Goal: Use online tool/utility: Utilize a website feature to perform a specific function

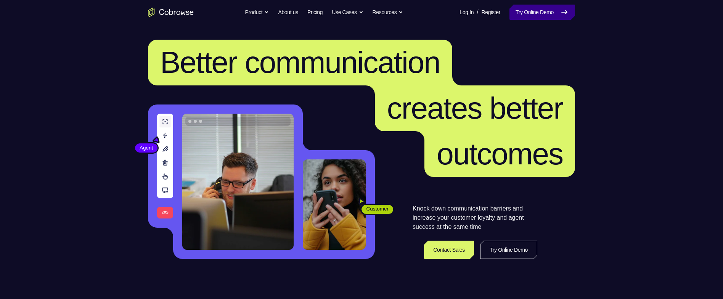
click at [539, 8] on link "Try Online Demo" at bounding box center [542, 12] width 66 height 15
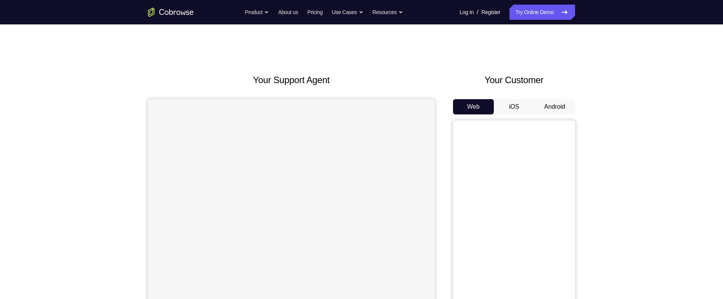
scroll to position [41, 0]
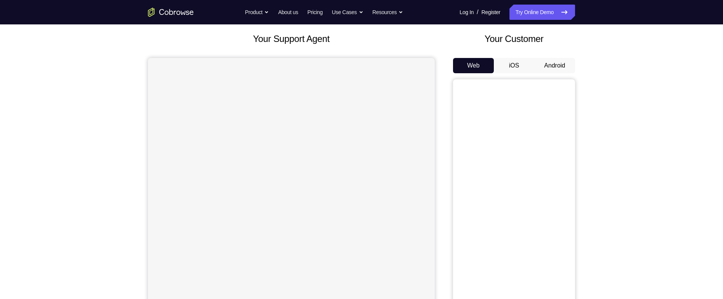
click at [558, 59] on button "Android" at bounding box center [554, 65] width 41 height 15
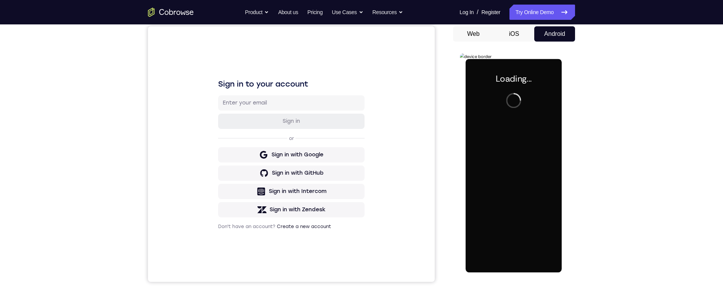
scroll to position [0, 0]
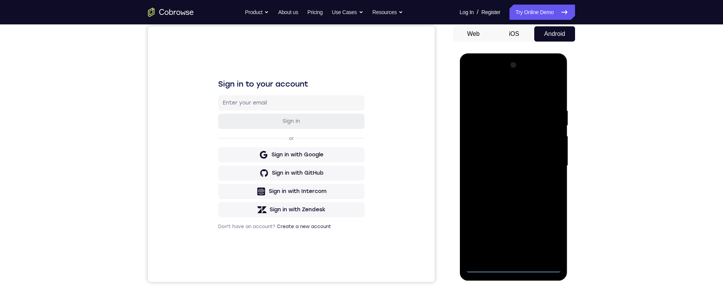
drag, startPoint x: 515, startPoint y: 264, endPoint x: 1028, endPoint y: 246, distance: 513.6
click at [515, 264] on div at bounding box center [513, 166] width 96 height 214
click at [549, 235] on div at bounding box center [513, 166] width 96 height 214
click at [503, 98] on div at bounding box center [513, 166] width 96 height 214
click at [548, 164] on div at bounding box center [513, 166] width 96 height 214
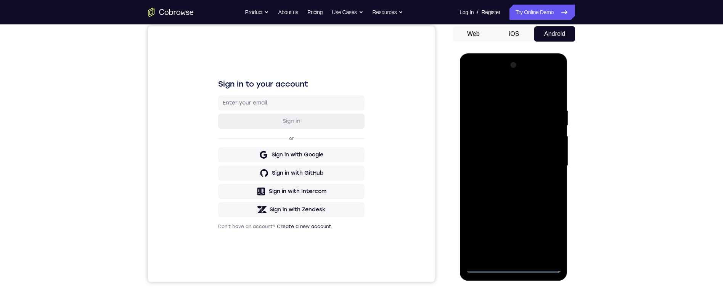
click at [505, 180] on div at bounding box center [513, 166] width 96 height 214
click at [510, 159] on div at bounding box center [513, 166] width 96 height 214
click at [514, 151] on div at bounding box center [513, 166] width 96 height 214
click at [537, 165] on div at bounding box center [513, 166] width 96 height 214
click at [520, 193] on div at bounding box center [513, 166] width 96 height 214
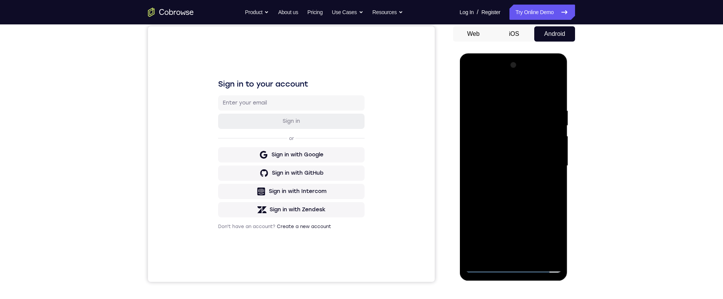
click at [520, 193] on div at bounding box center [513, 166] width 96 height 214
click at [533, 256] on div at bounding box center [513, 166] width 96 height 214
click at [528, 204] on div at bounding box center [513, 166] width 96 height 214
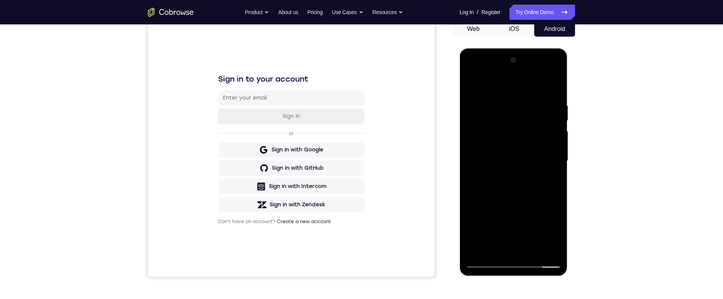
click at [477, 109] on div at bounding box center [513, 161] width 96 height 214
click at [515, 110] on div at bounding box center [513, 161] width 96 height 214
click at [515, 111] on div at bounding box center [513, 161] width 96 height 214
click at [525, 111] on div at bounding box center [513, 161] width 96 height 214
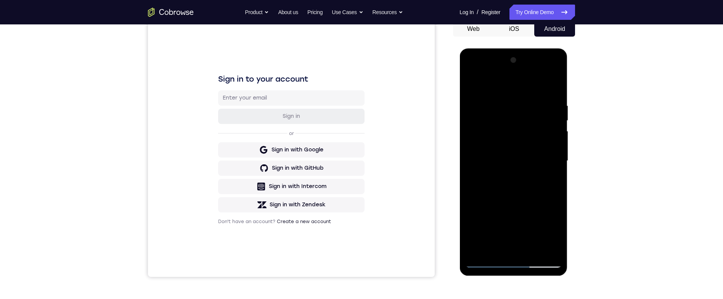
click at [525, 111] on div at bounding box center [513, 161] width 96 height 214
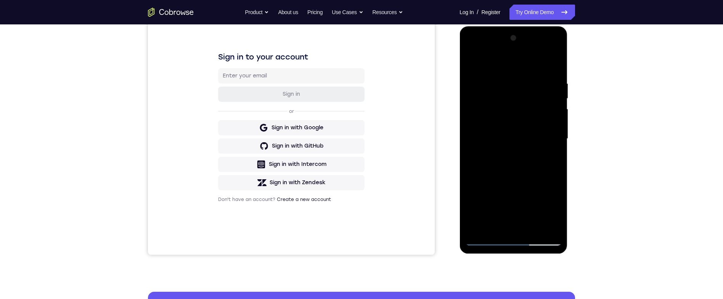
scroll to position [110, 0]
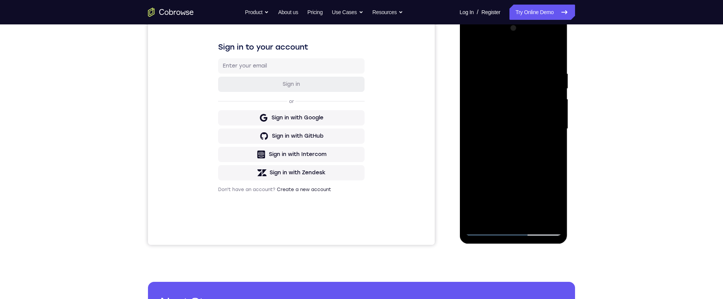
click at [525, 78] on div at bounding box center [513, 129] width 96 height 214
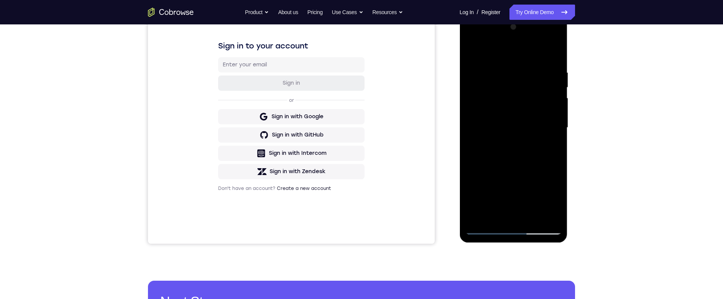
click at [495, 214] on div at bounding box center [513, 128] width 96 height 214
click at [533, 169] on div at bounding box center [513, 128] width 96 height 214
click at [533, 168] on div at bounding box center [513, 128] width 96 height 214
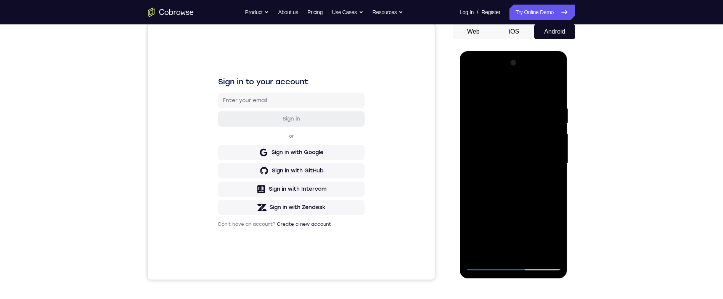
scroll to position [74, 0]
click at [522, 112] on div at bounding box center [513, 165] width 96 height 214
click at [520, 117] on div at bounding box center [513, 165] width 96 height 214
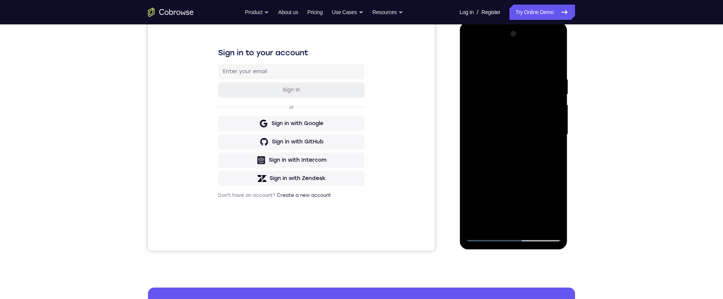
click at [557, 221] on div at bounding box center [513, 135] width 96 height 214
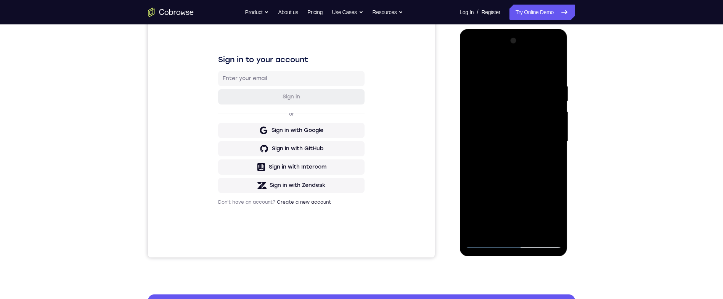
scroll to position [72, 0]
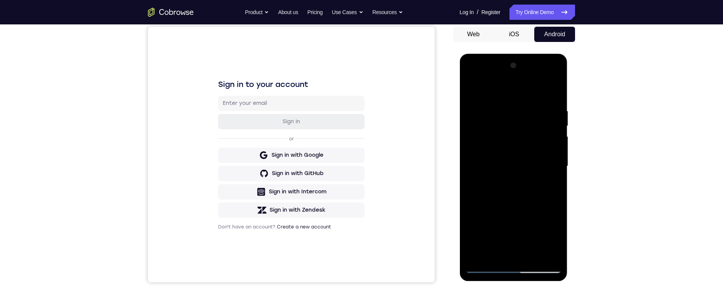
click at [554, 91] on div at bounding box center [513, 166] width 96 height 214
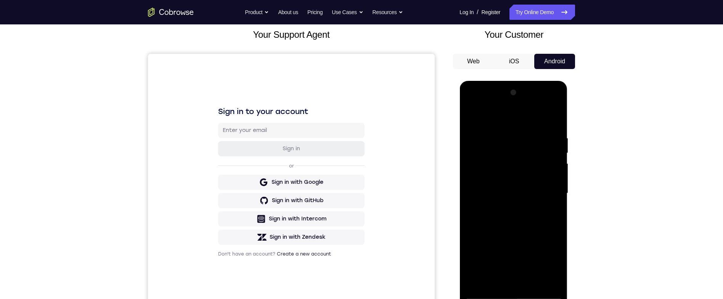
click at [476, 112] on div at bounding box center [513, 194] width 96 height 214
click at [506, 131] on div at bounding box center [513, 194] width 96 height 214
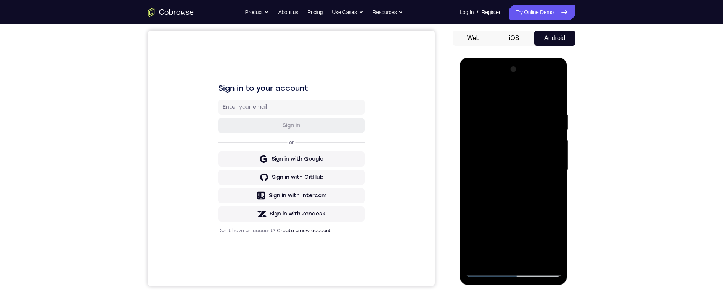
scroll to position [60, 0]
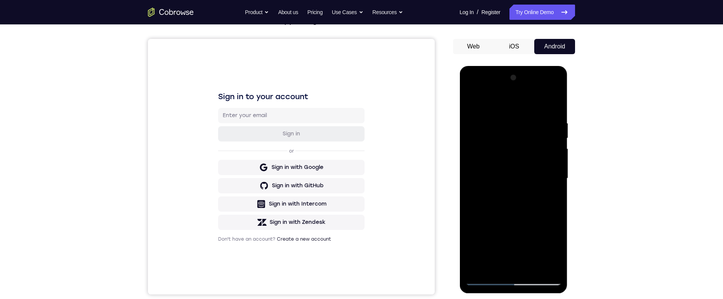
click at [550, 153] on div at bounding box center [513, 179] width 96 height 214
click at [552, 105] on div at bounding box center [513, 179] width 96 height 214
click at [553, 114] on div at bounding box center [513, 179] width 96 height 214
click at [543, 267] on div at bounding box center [513, 179] width 96 height 214
click at [523, 264] on div at bounding box center [513, 179] width 96 height 214
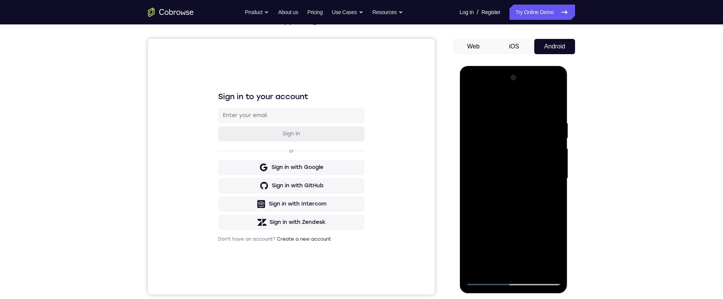
scroll to position [132, 0]
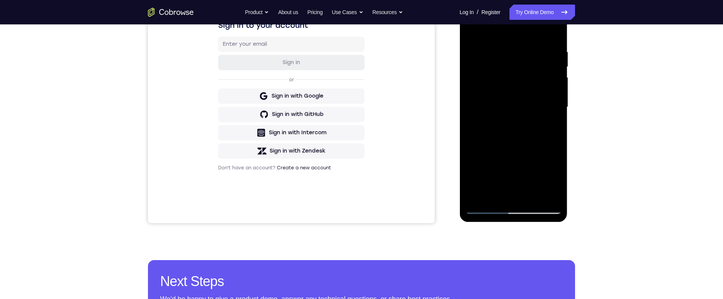
click at [542, 121] on div at bounding box center [513, 107] width 96 height 214
click at [529, 193] on div at bounding box center [513, 107] width 96 height 214
click at [551, 193] on div at bounding box center [513, 107] width 96 height 214
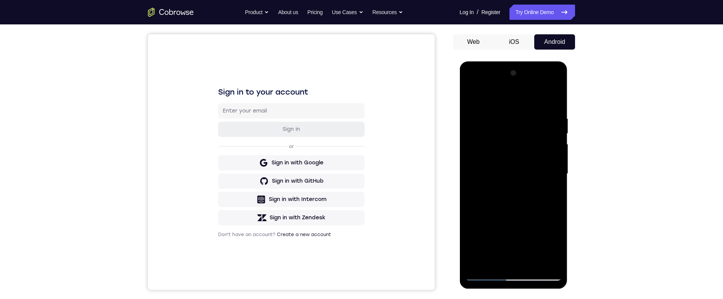
click at [551, 99] on div at bounding box center [513, 174] width 96 height 214
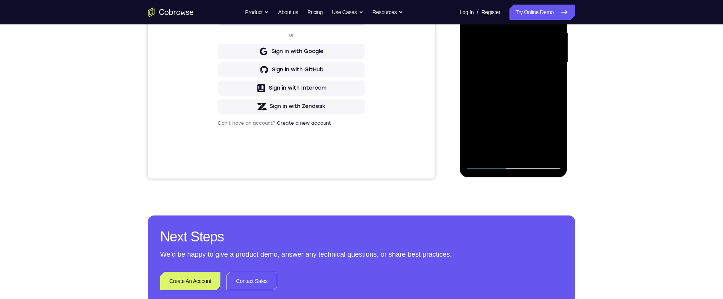
scroll to position [164, 0]
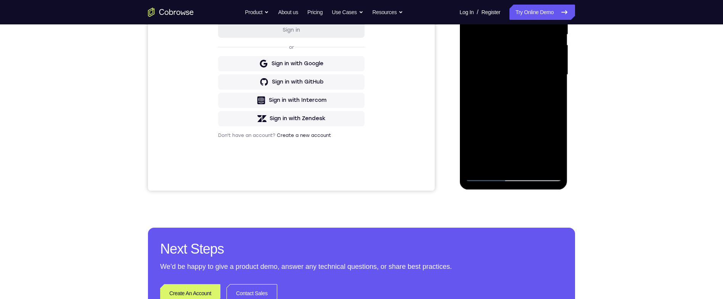
click at [534, 159] on div at bounding box center [513, 75] width 96 height 214
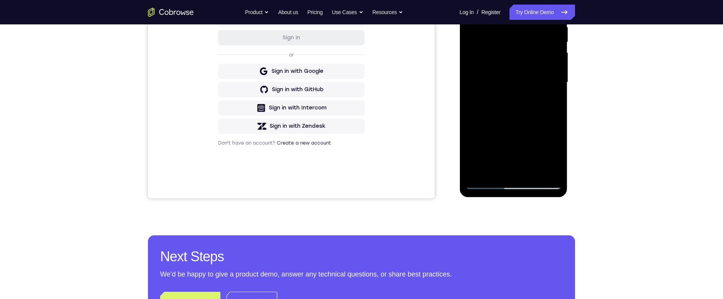
click at [535, 170] on div at bounding box center [513, 83] width 96 height 214
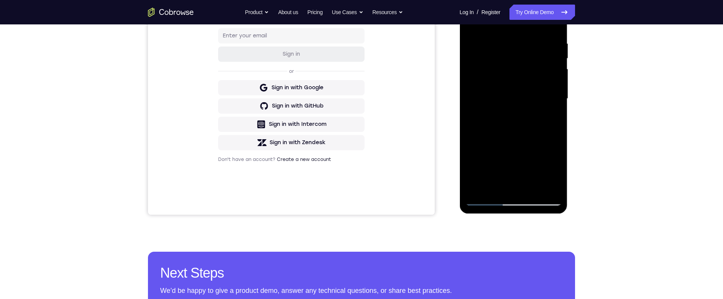
scroll to position [123, 0]
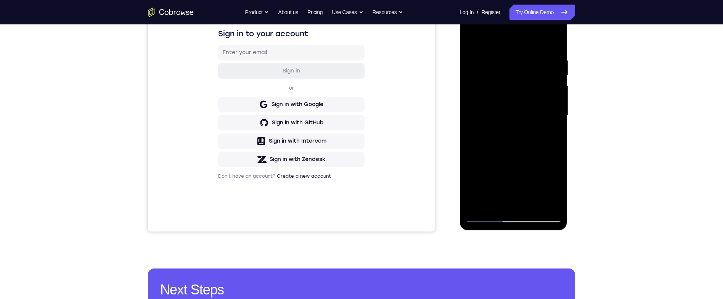
click at [533, 208] on div at bounding box center [513, 116] width 96 height 214
click at [535, 201] on div at bounding box center [513, 116] width 96 height 214
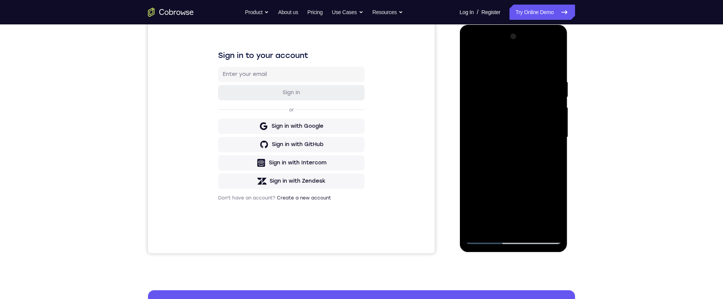
scroll to position [98, 0]
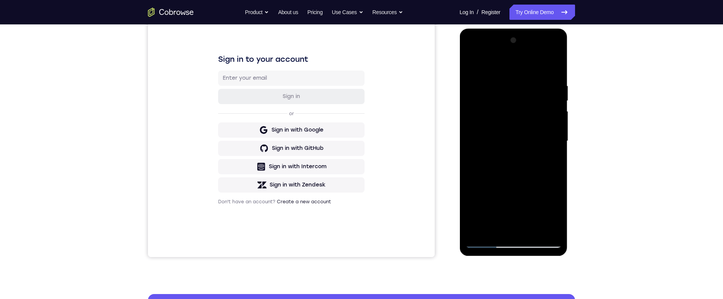
click at [513, 142] on div at bounding box center [513, 141] width 96 height 214
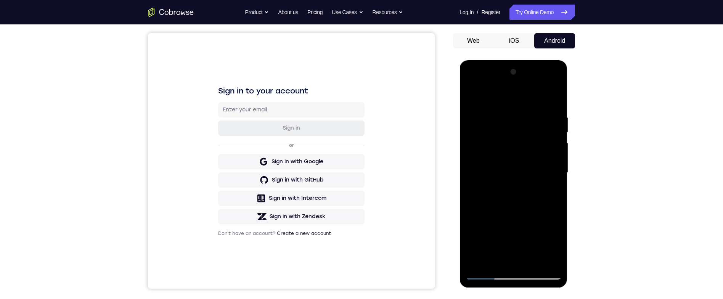
click at [575, 206] on div "Your Support Agent Your Customer Web iOS Android Next Steps We’d be happy to gi…" at bounding box center [361, 209] width 488 height 503
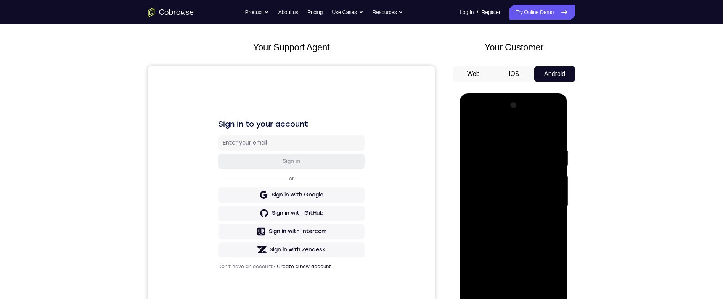
scroll to position [63, 0]
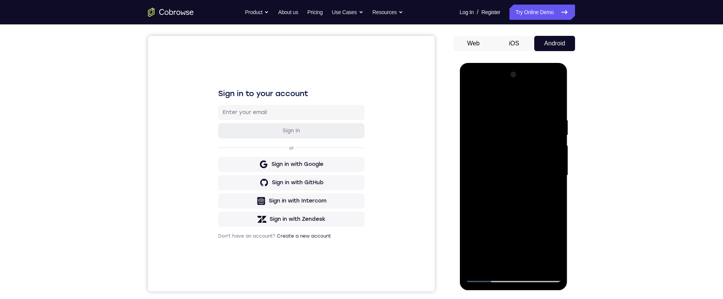
click at [474, 98] on div at bounding box center [513, 176] width 96 height 214
click at [603, 183] on div "Your Support Agent Your Customer Web iOS Android Next Steps We’d be happy to gi…" at bounding box center [361, 212] width 488 height 503
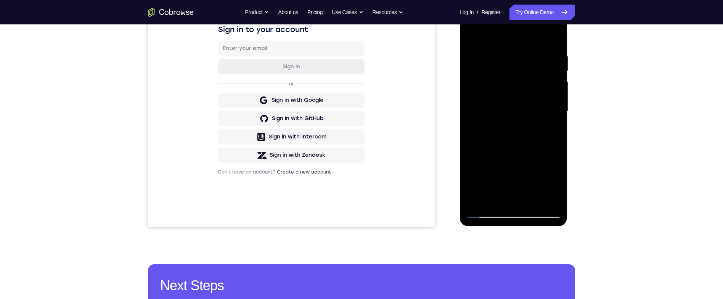
scroll to position [133, 0]
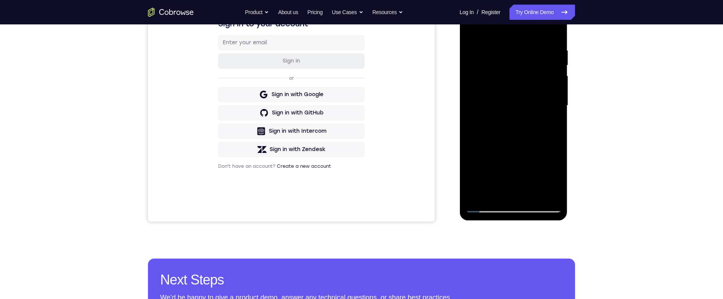
click at [537, 193] on div at bounding box center [513, 106] width 96 height 214
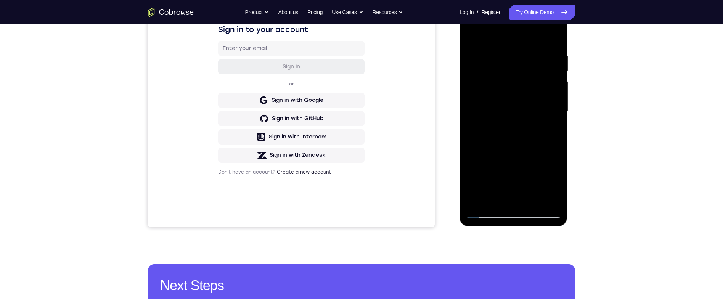
scroll to position [79, 0]
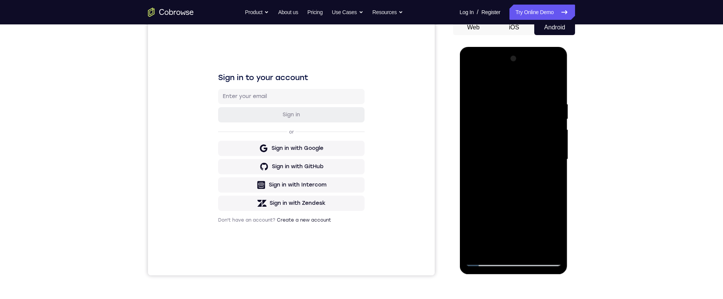
click at [534, 247] on div at bounding box center [513, 160] width 96 height 214
click at [535, 246] on div at bounding box center [513, 160] width 96 height 214
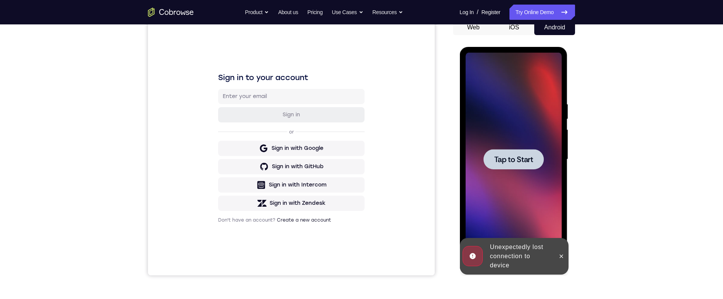
scroll to position [149, 0]
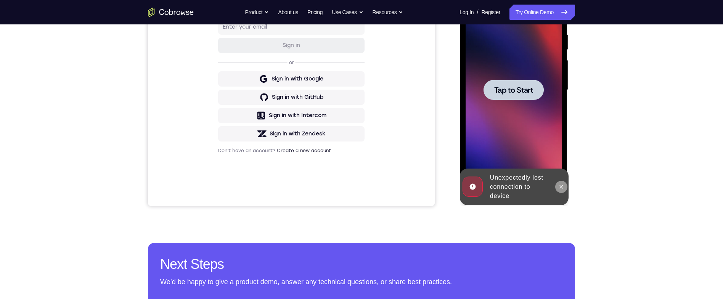
click at [559, 182] on button at bounding box center [561, 187] width 12 height 12
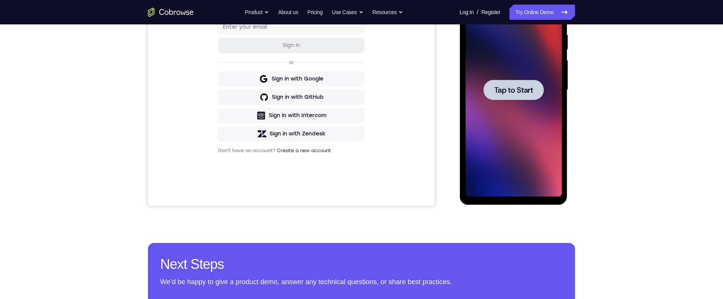
scroll to position [148, 0]
